Goal: Task Accomplishment & Management: Manage account settings

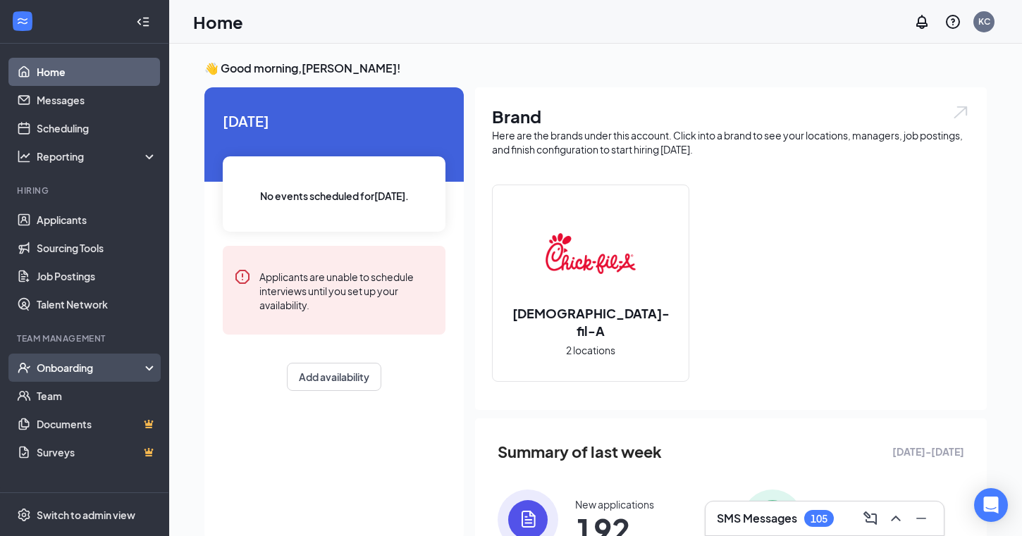
click at [61, 370] on div "Onboarding" at bounding box center [91, 368] width 109 height 14
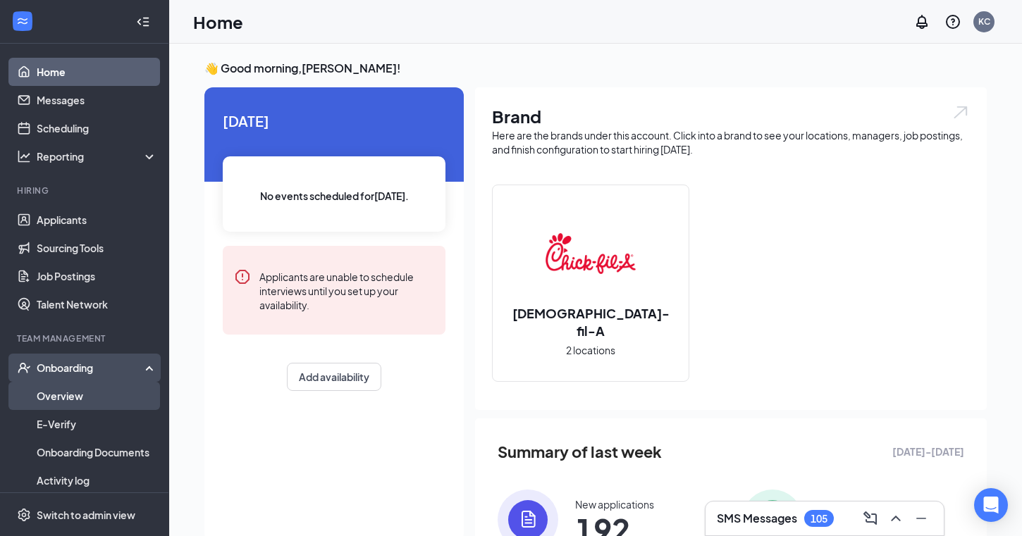
click at [58, 393] on link "Overview" at bounding box center [97, 396] width 121 height 28
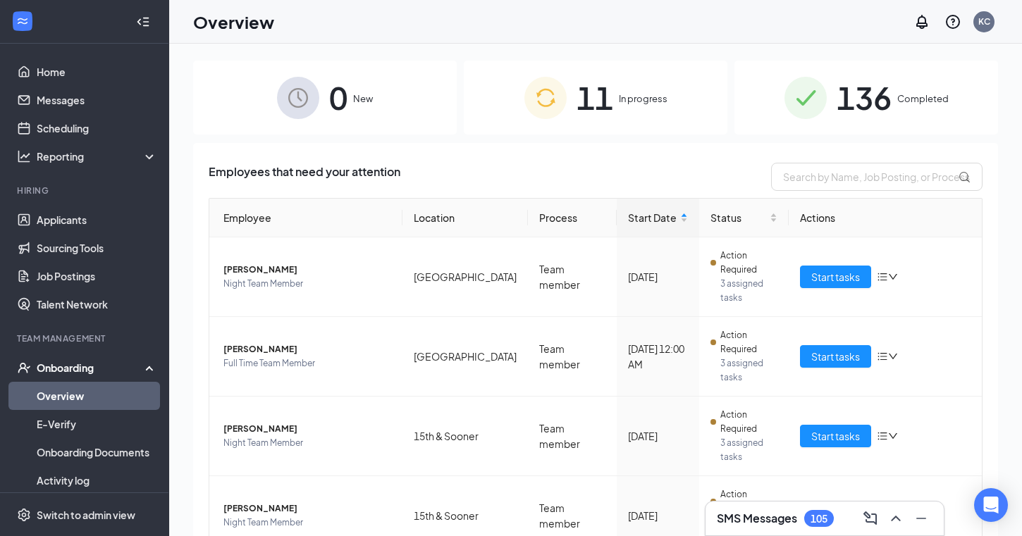
click at [570, 117] on div "11 In progress" at bounding box center [596, 98] width 264 height 74
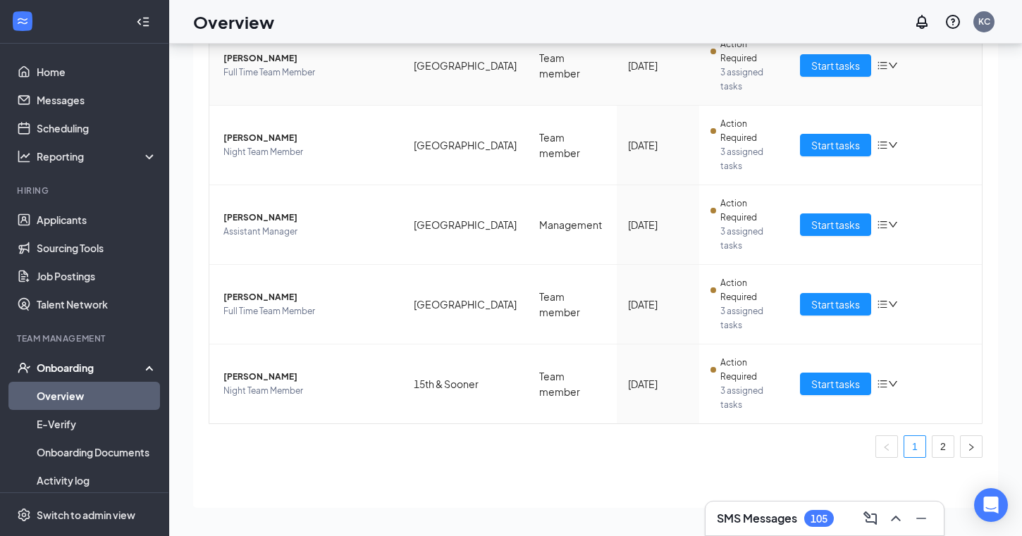
scroll to position [63, 0]
click at [83, 223] on link "Applicants" at bounding box center [97, 220] width 121 height 28
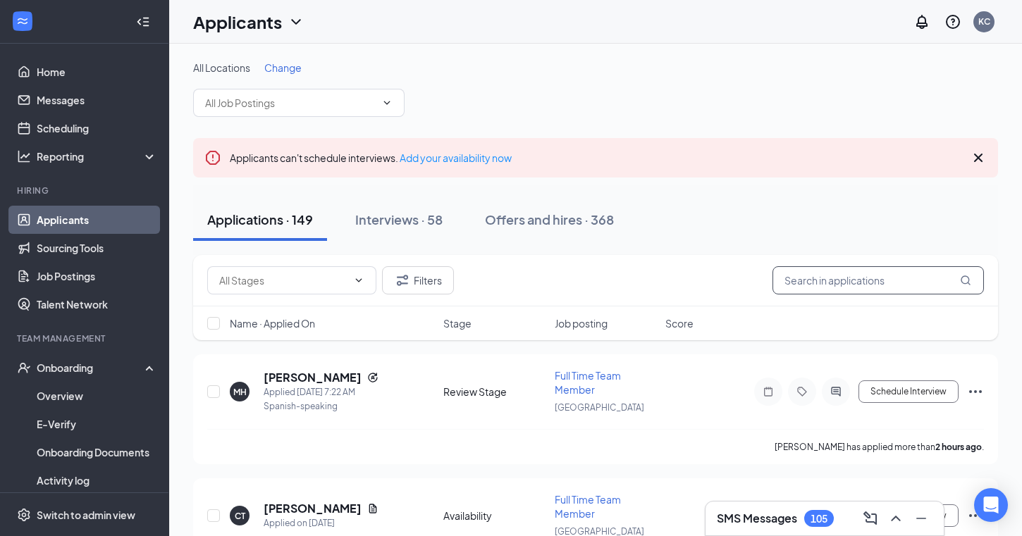
click at [866, 283] on input "text" at bounding box center [878, 280] width 211 height 28
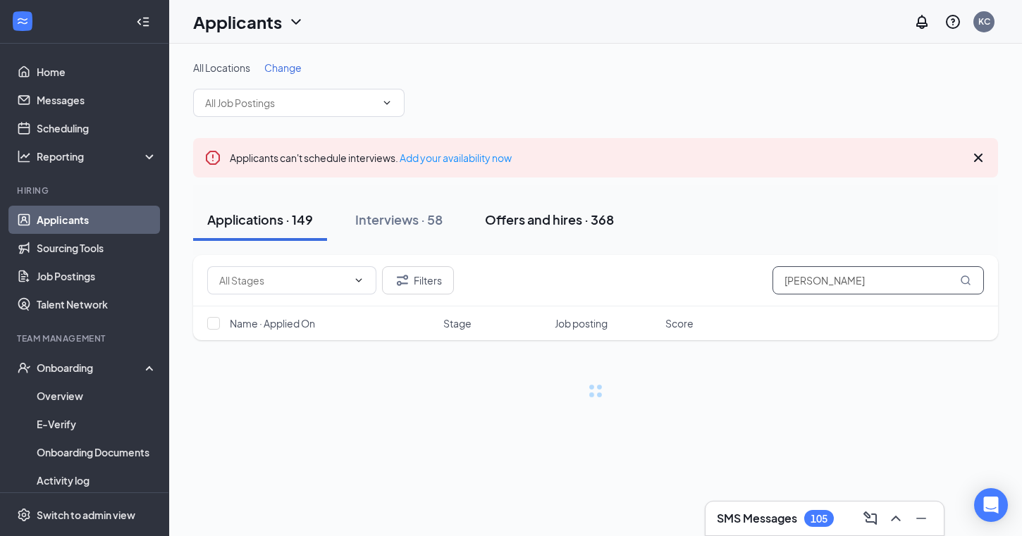
type input "[PERSON_NAME]"
click at [555, 223] on div "Offers and hires · 368" at bounding box center [549, 220] width 129 height 18
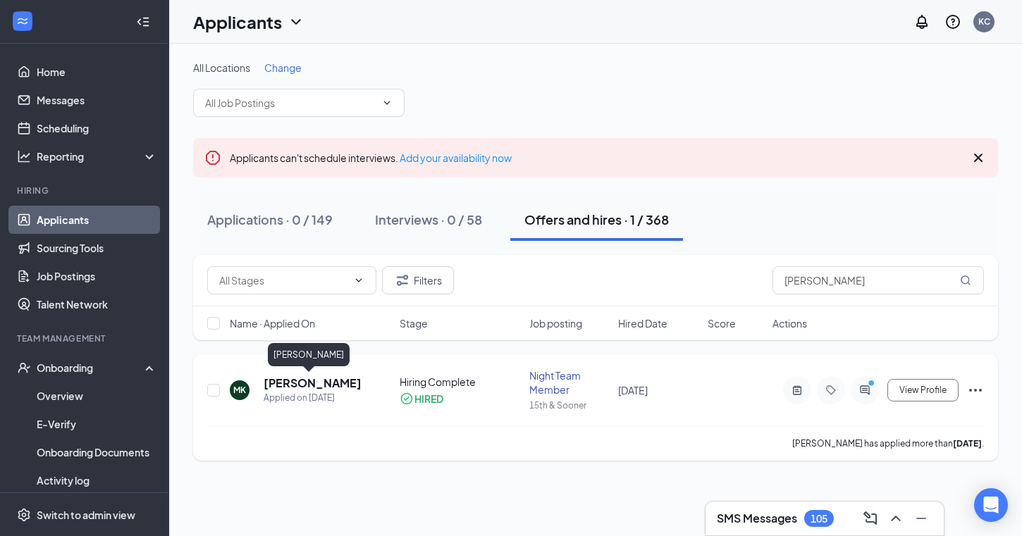
click at [288, 376] on h5 "[PERSON_NAME]" at bounding box center [313, 384] width 98 height 16
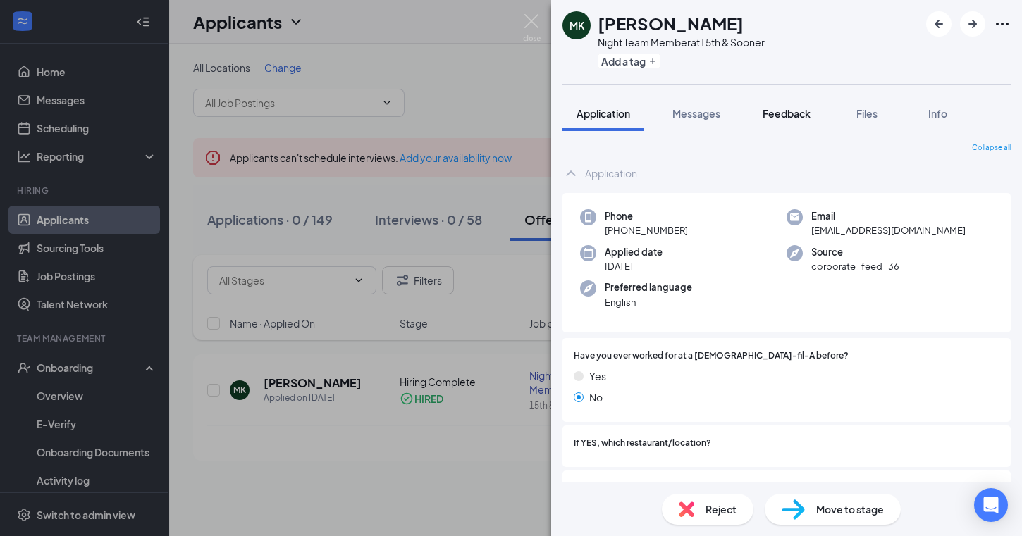
click at [789, 114] on span "Feedback" at bounding box center [787, 113] width 48 height 13
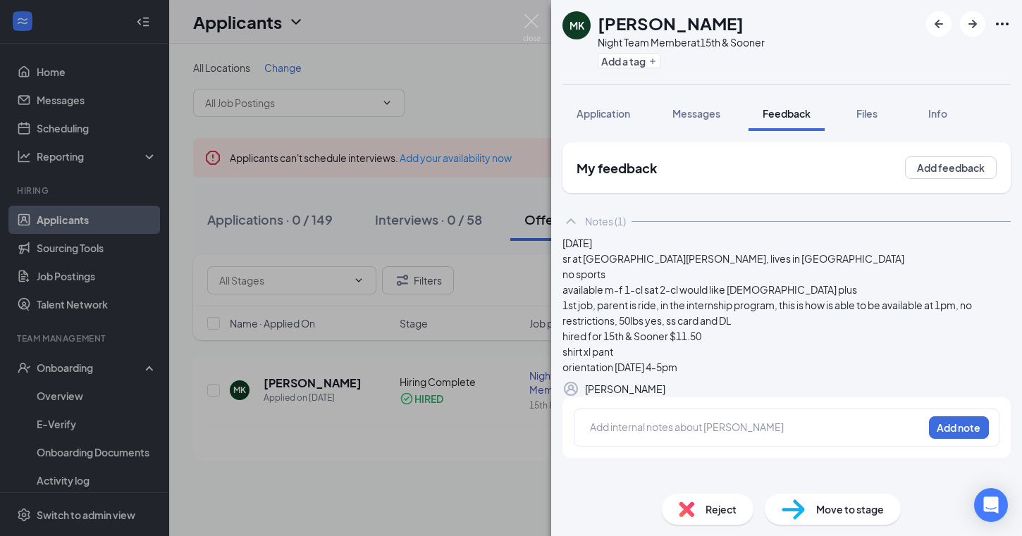
click at [390, 167] on div "MK [PERSON_NAME] Night Team Member at 15th & Sooner Add a tag Application Messa…" at bounding box center [511, 268] width 1022 height 536
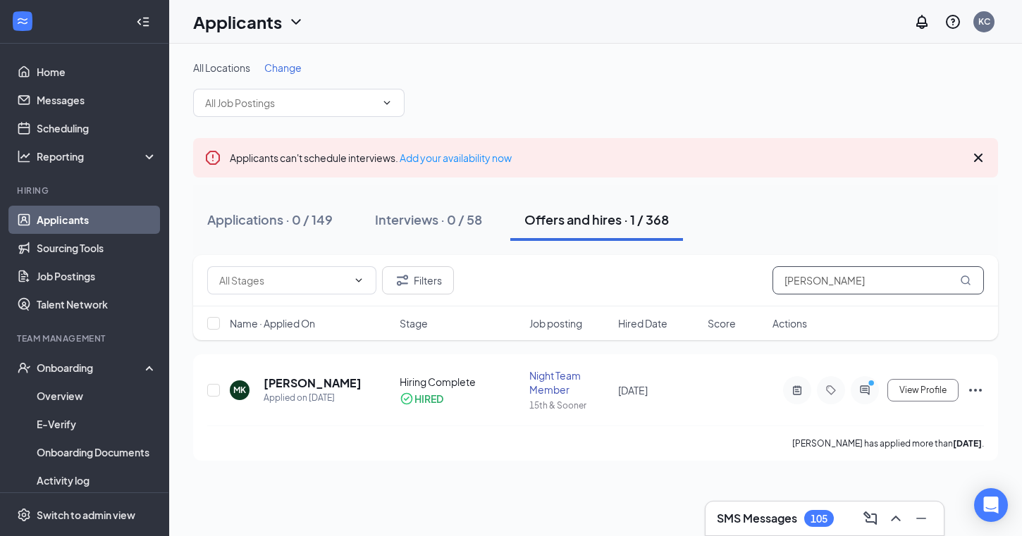
click at [804, 285] on input "[PERSON_NAME]" at bounding box center [878, 280] width 211 height 28
click at [308, 383] on h5 "[PERSON_NAME]" at bounding box center [293, 384] width 98 height 16
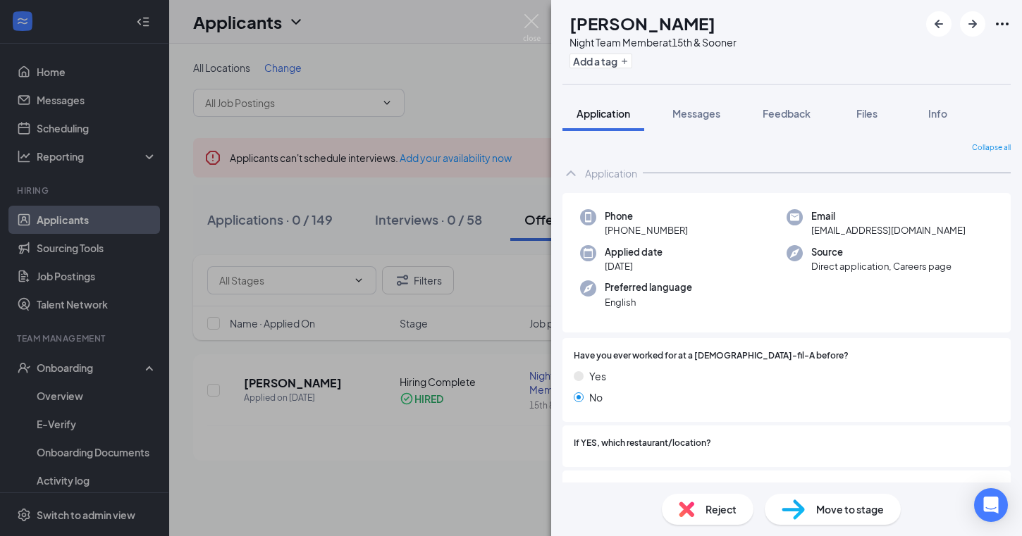
click at [784, 131] on div "Collapse all Application Phone [PHONE_NUMBER] Email [EMAIL_ADDRESS][DOMAIN_NAME…" at bounding box center [786, 307] width 471 height 352
click at [784, 114] on span "Feedback" at bounding box center [787, 113] width 48 height 13
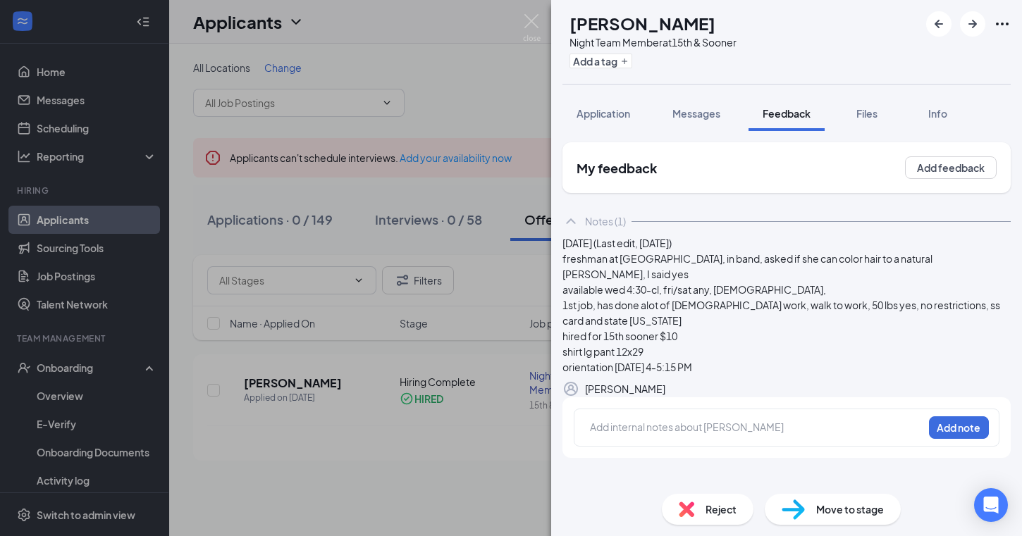
click at [379, 318] on div "[PERSON_NAME] Night Team Member at 15th & Sooner Add a tag Application Messages…" at bounding box center [511, 268] width 1022 height 536
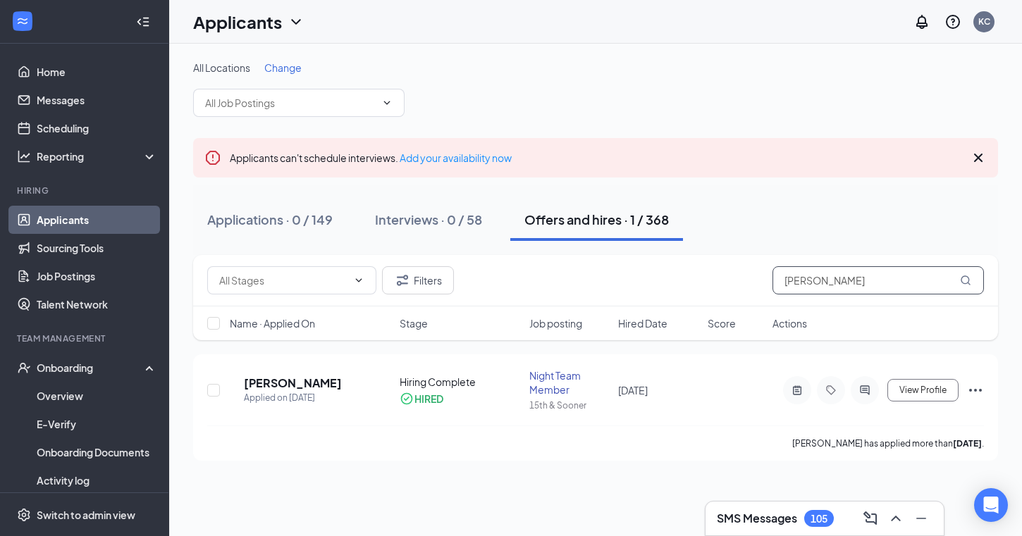
click at [842, 271] on input "[PERSON_NAME]" at bounding box center [878, 280] width 211 height 28
click at [307, 378] on h5 "[PERSON_NAME]" at bounding box center [304, 384] width 81 height 16
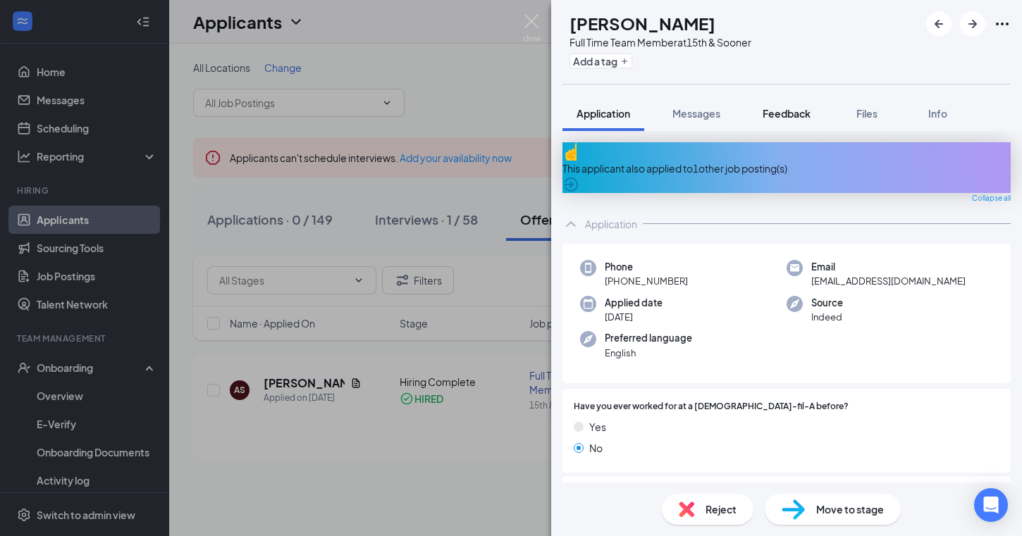
click at [803, 111] on span "Feedback" at bounding box center [787, 113] width 48 height 13
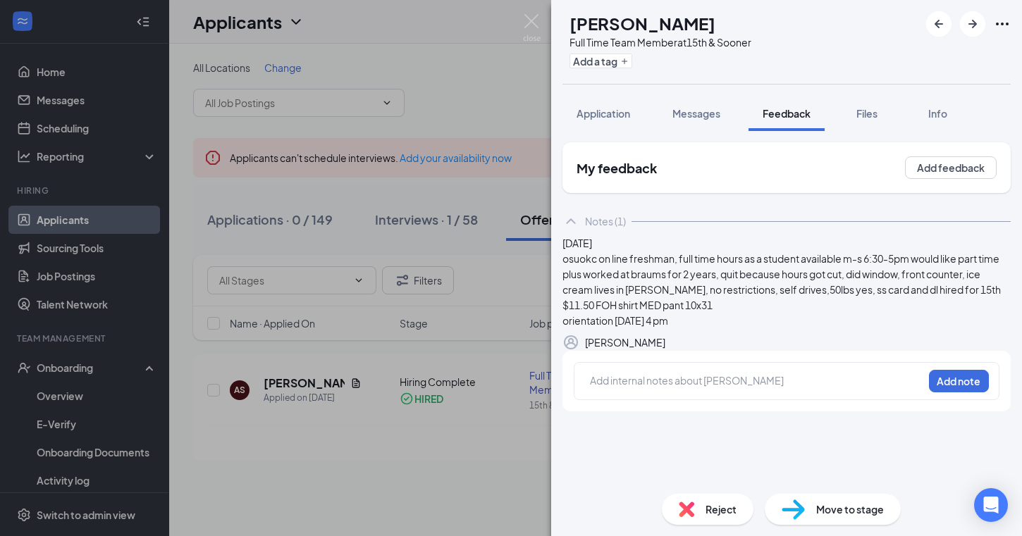
click at [513, 71] on div "AS [PERSON_NAME] Full Time Team Member at 15th & Sooner Add a tag Application M…" at bounding box center [511, 268] width 1022 height 536
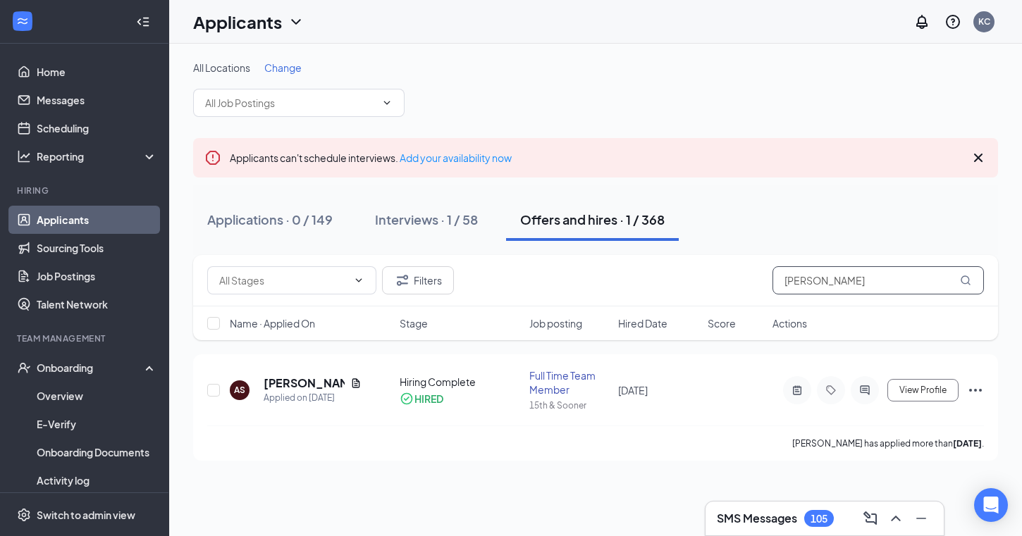
click at [820, 277] on input "[PERSON_NAME]" at bounding box center [878, 280] width 211 height 28
type input "[PERSON_NAME]"
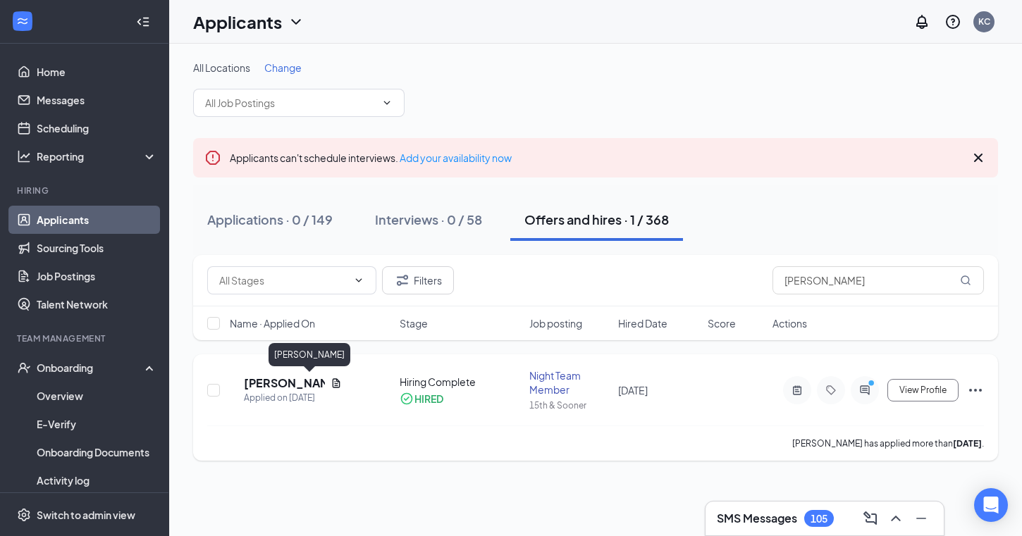
click at [309, 383] on h5 "[PERSON_NAME]" at bounding box center [284, 384] width 81 height 16
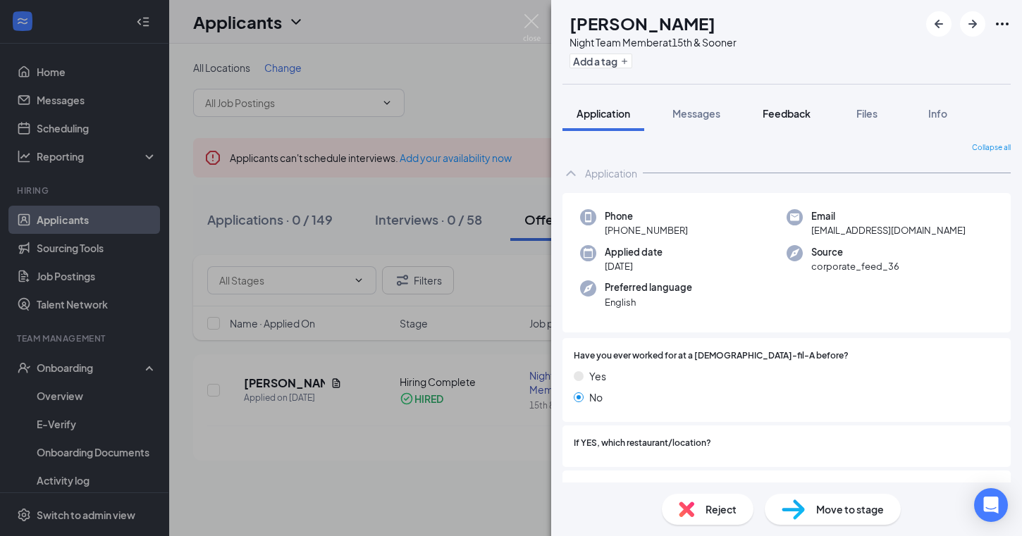
click at [785, 118] on span "Feedback" at bounding box center [787, 113] width 48 height 13
